Goal: Task Accomplishment & Management: Manage account settings

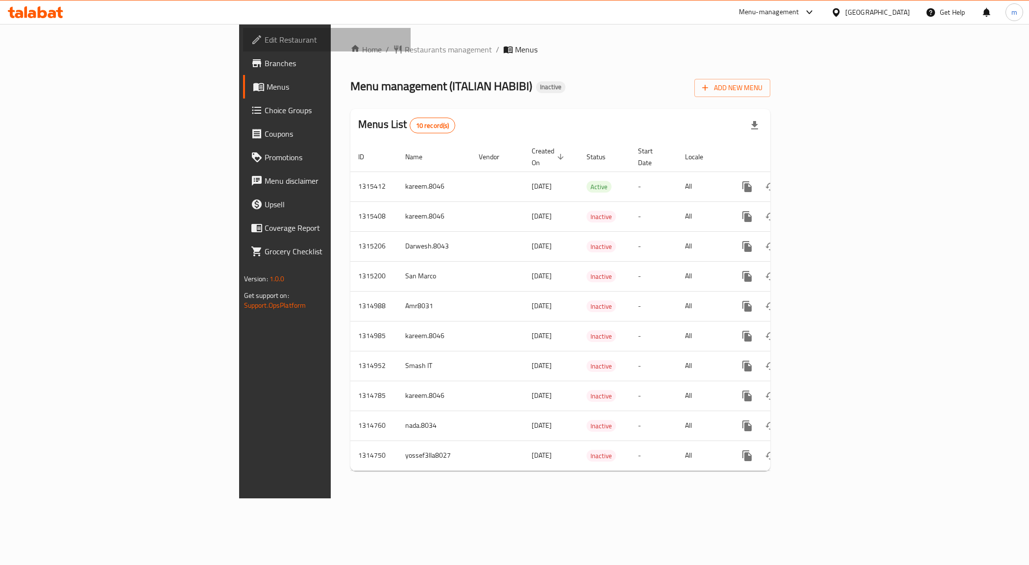
click at [265, 37] on span "Edit Restaurant" at bounding box center [334, 40] width 139 height 12
click at [405, 52] on span "Restaurants management" at bounding box center [448, 50] width 87 height 12
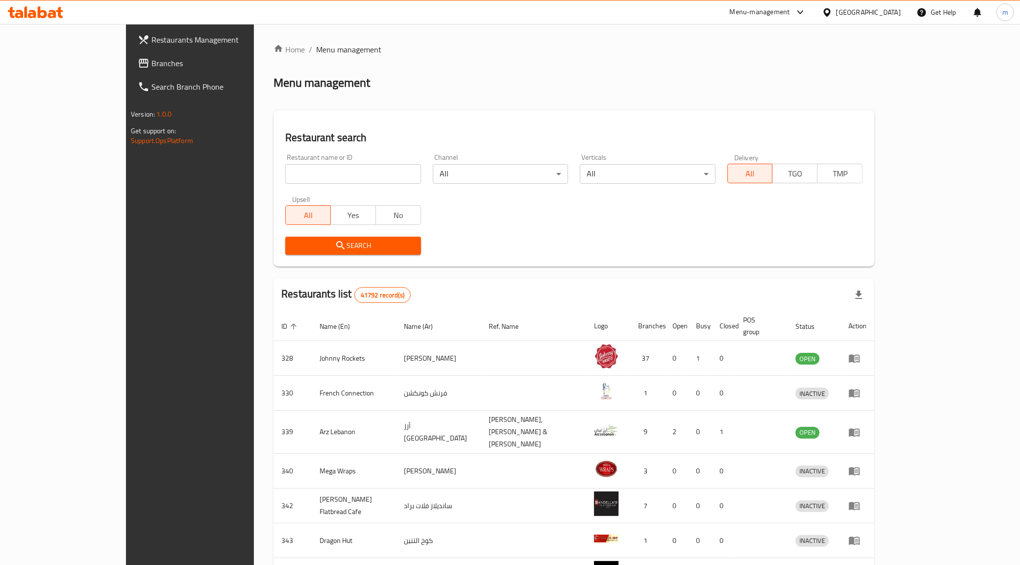
click at [285, 174] on input "search" at bounding box center [352, 174] width 135 height 20
paste input "28523"
type input "28523"
click at [331, 249] on span "Search" at bounding box center [353, 246] width 120 height 12
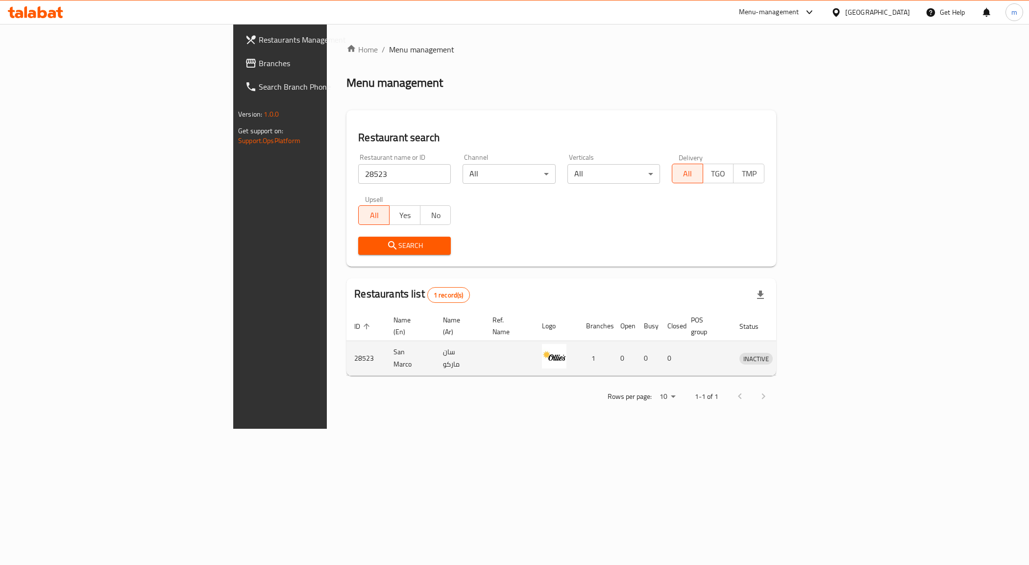
click at [485, 359] on td "enhanced table" at bounding box center [510, 358] width 50 height 35
click at [485, 345] on td "enhanced table" at bounding box center [510, 358] width 50 height 35
click at [435, 352] on td "سان ماركو" at bounding box center [460, 358] width 50 height 35
click at [811, 352] on link "enhanced table" at bounding box center [802, 358] width 18 height 12
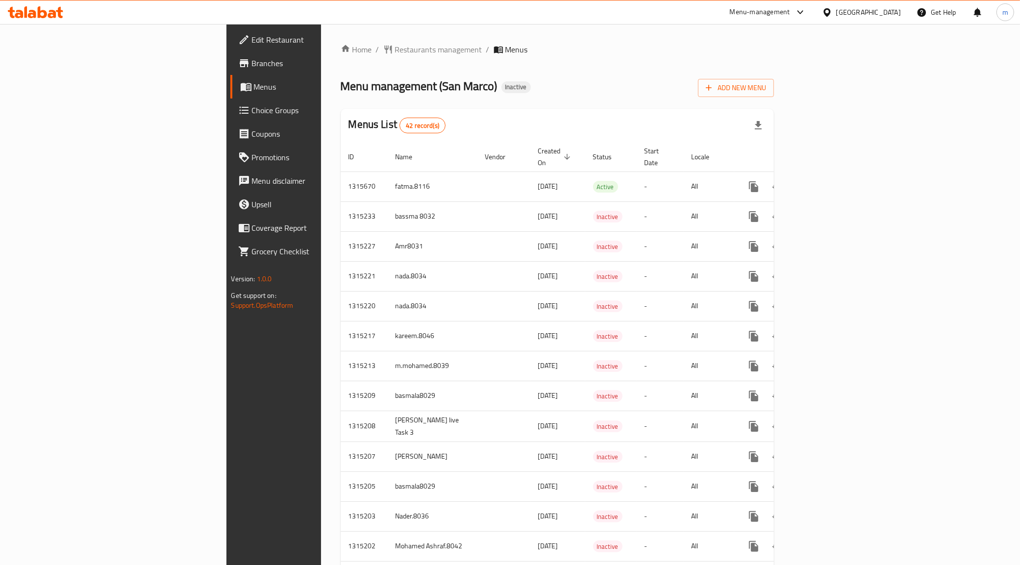
click at [252, 64] on span "Branches" at bounding box center [320, 63] width 137 height 12
